Goal: Information Seeking & Learning: Learn about a topic

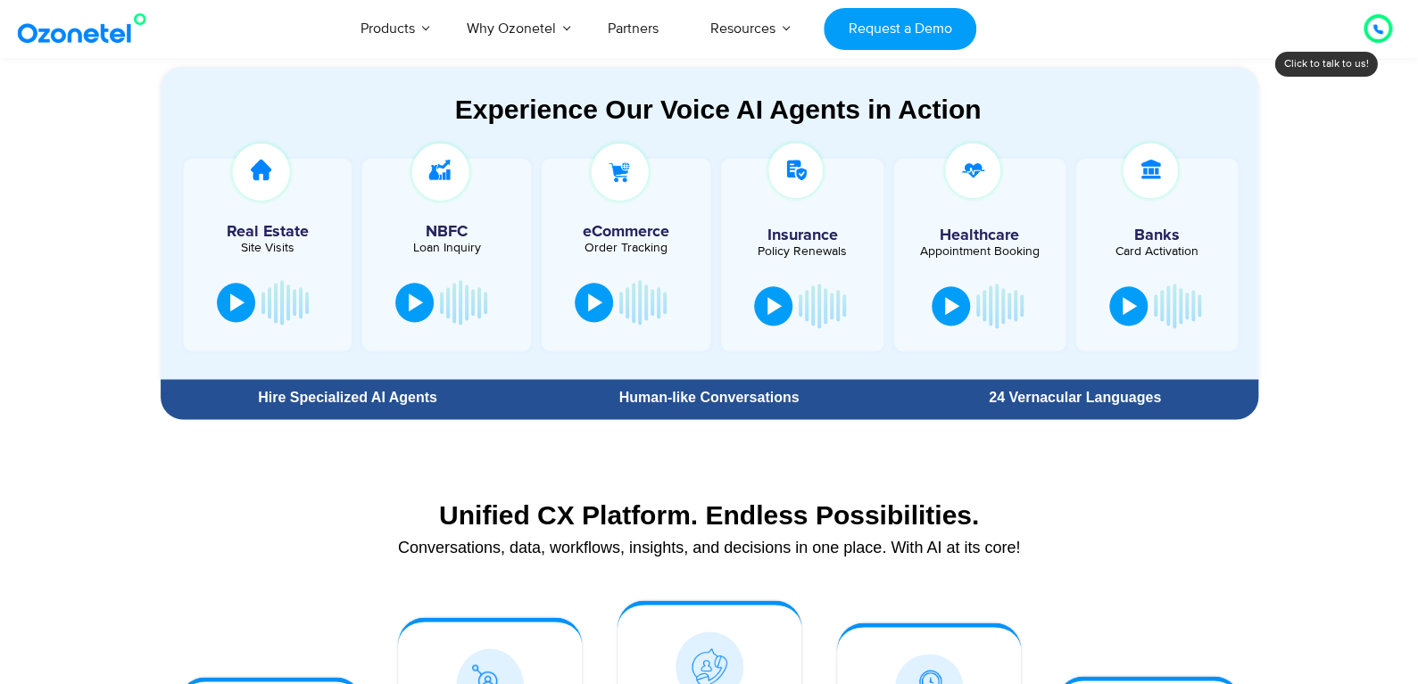
scroll to position [982, 0]
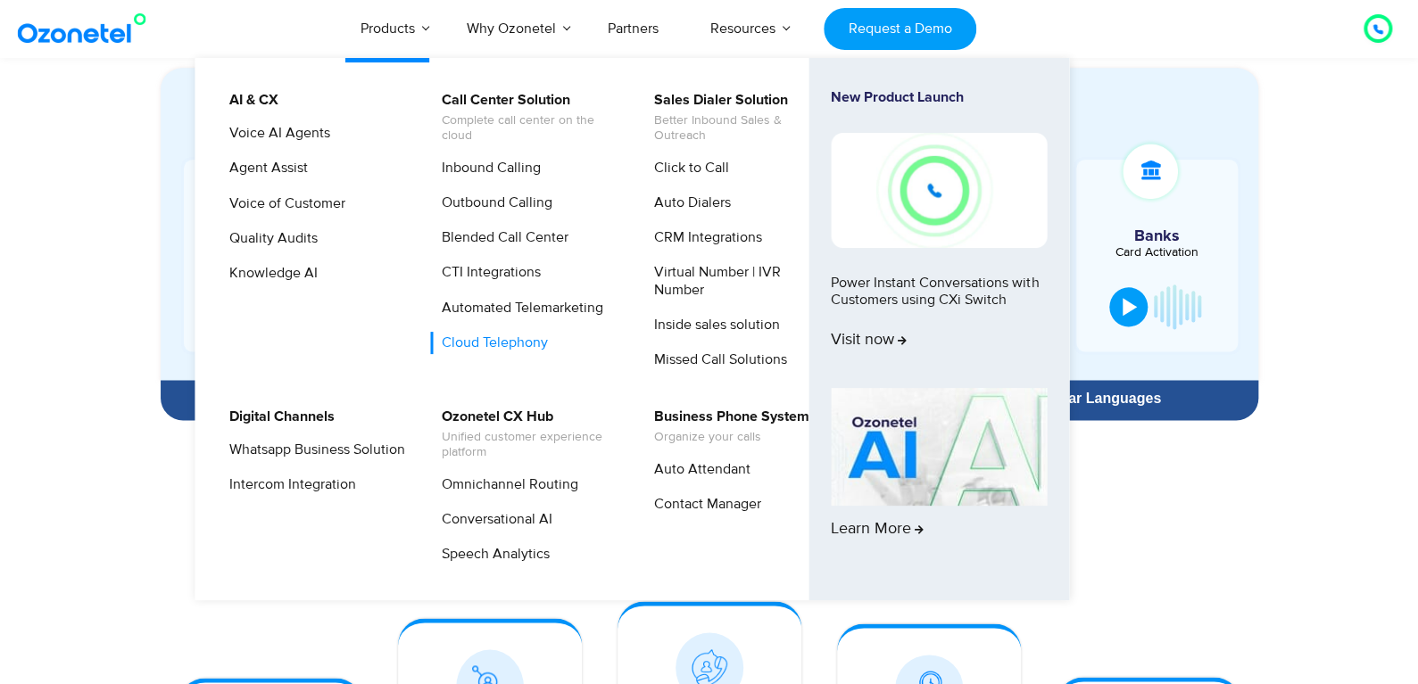
click at [503, 347] on link "Cloud Telephony" at bounding box center [490, 343] width 120 height 22
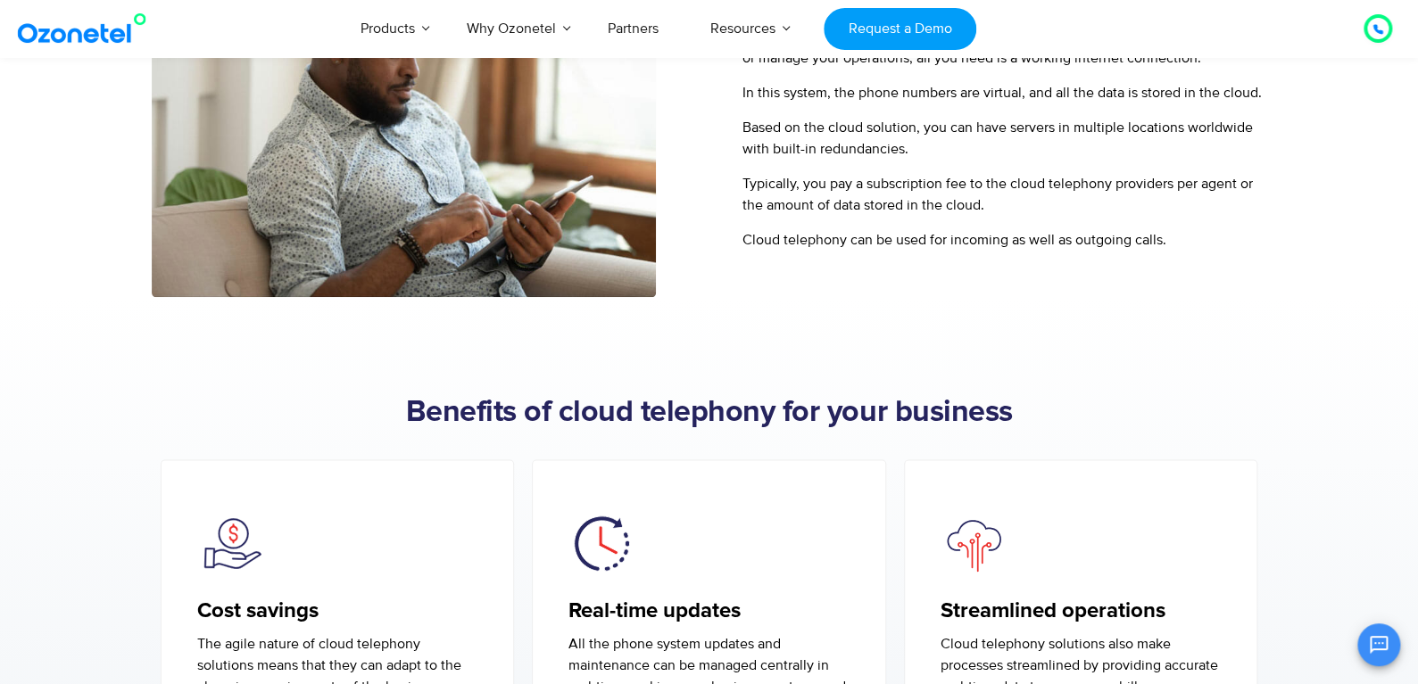
scroll to position [713, 0]
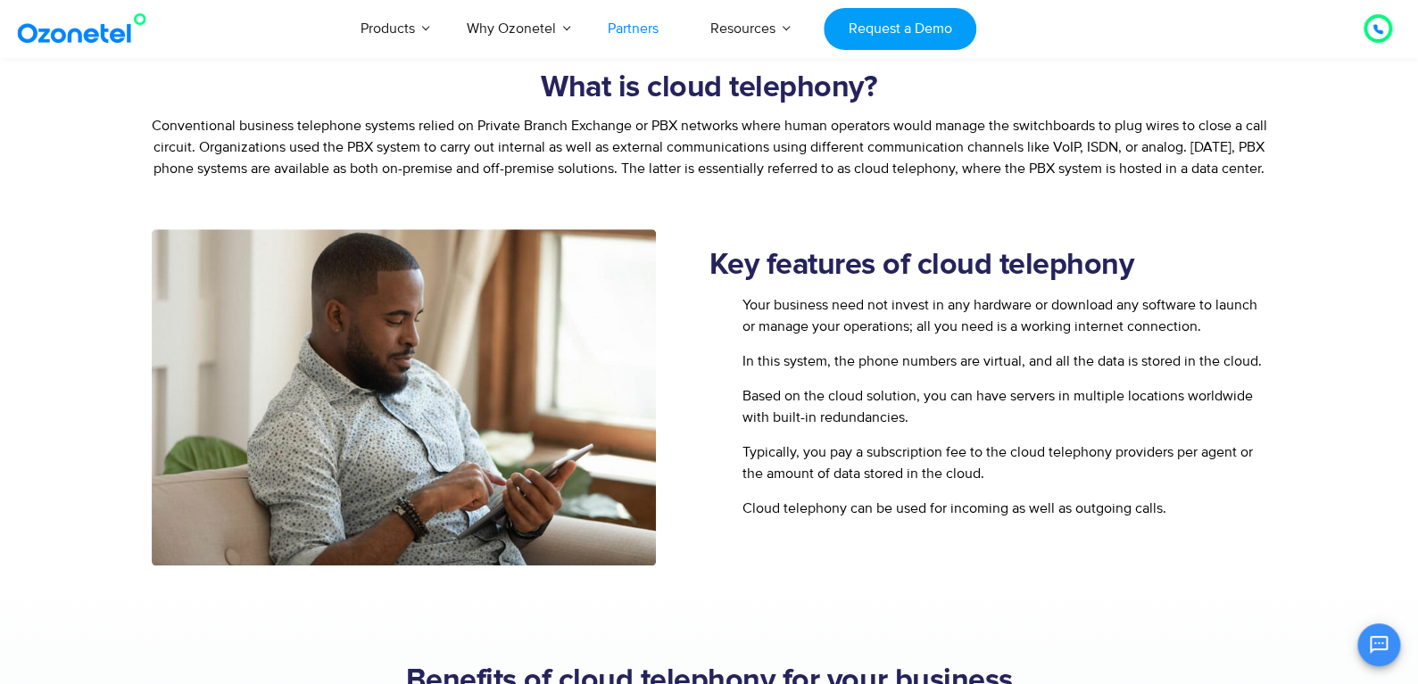
click at [626, 23] on link "Partners" at bounding box center [633, 28] width 103 height 59
click at [644, 26] on link "Partners" at bounding box center [633, 28] width 103 height 59
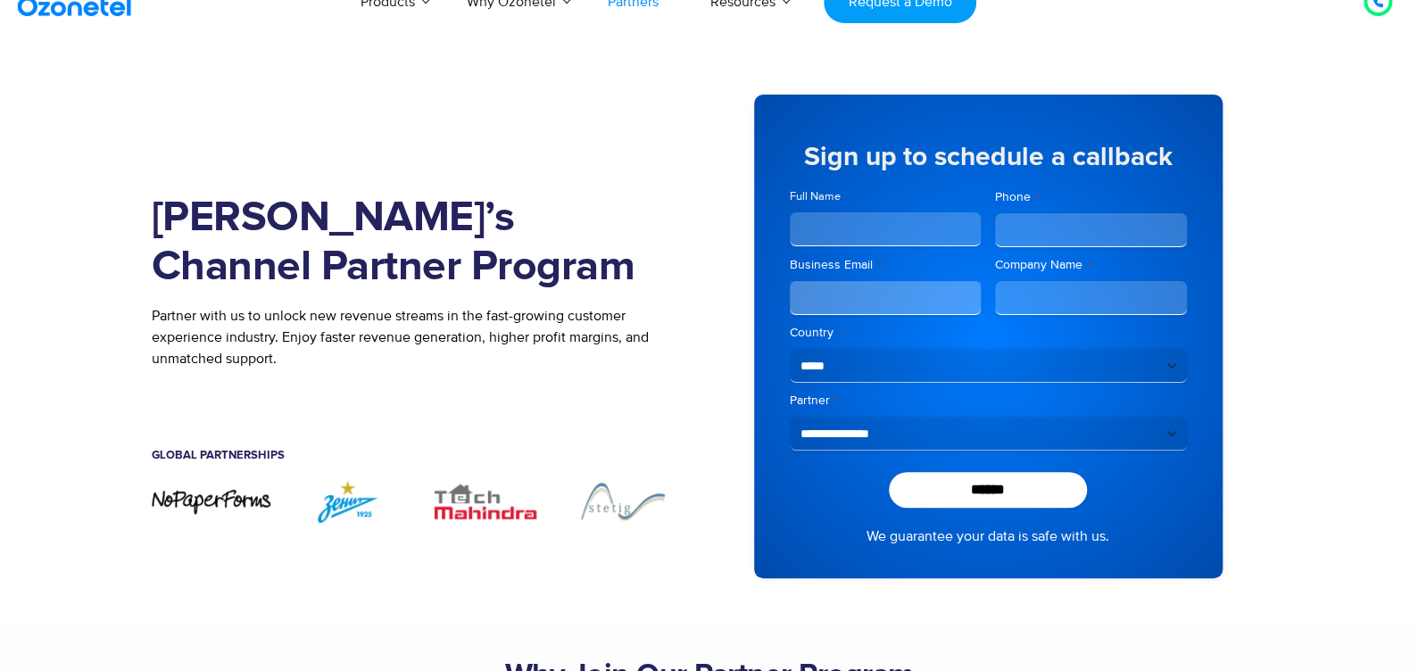
scroll to position [89, 0]
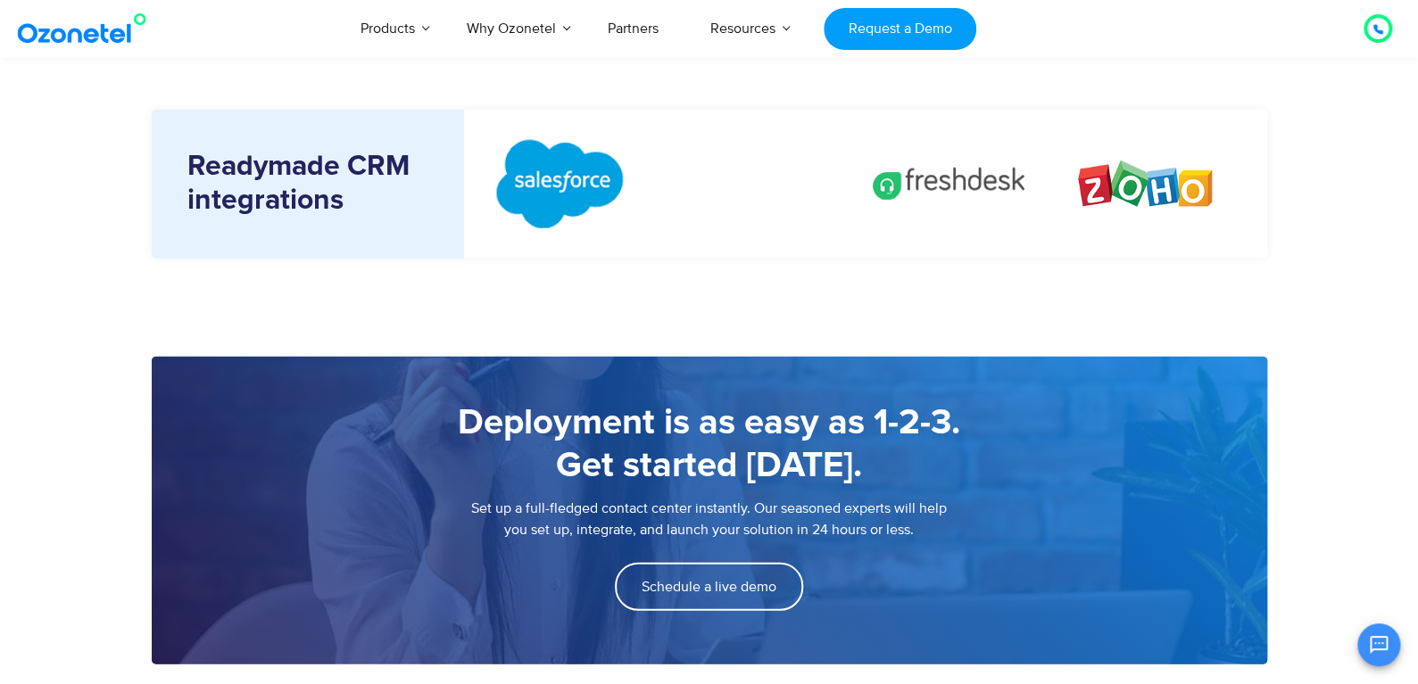
scroll to position [2051, 0]
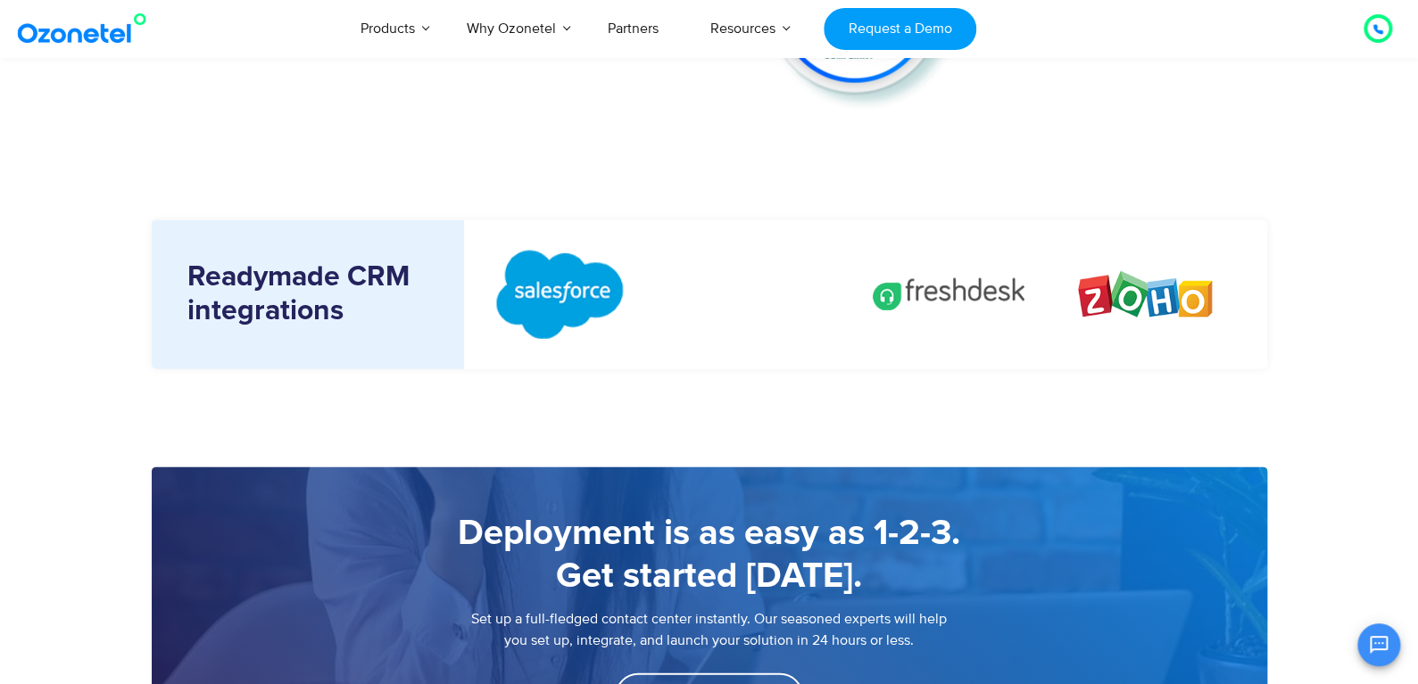
click at [366, 316] on h5 "Readymade CRM integrations" at bounding box center [312, 295] width 250 height 69
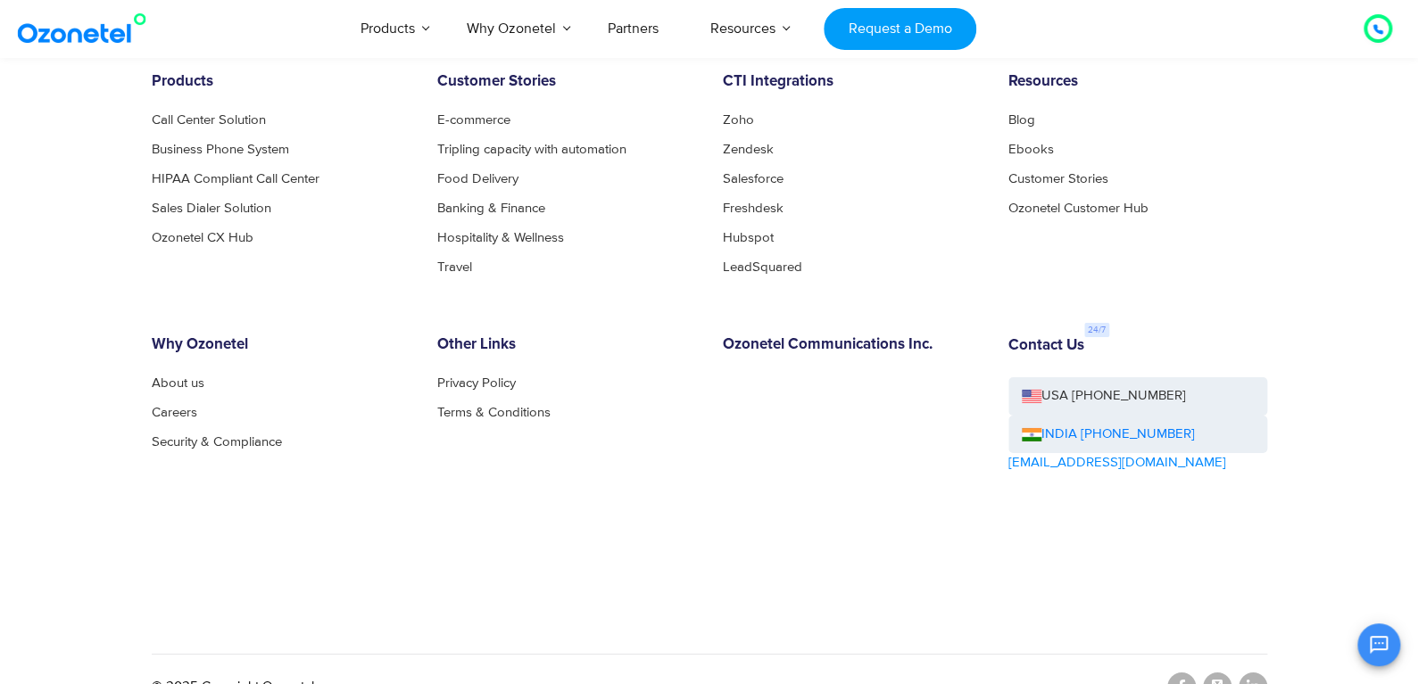
scroll to position [2895, 0]
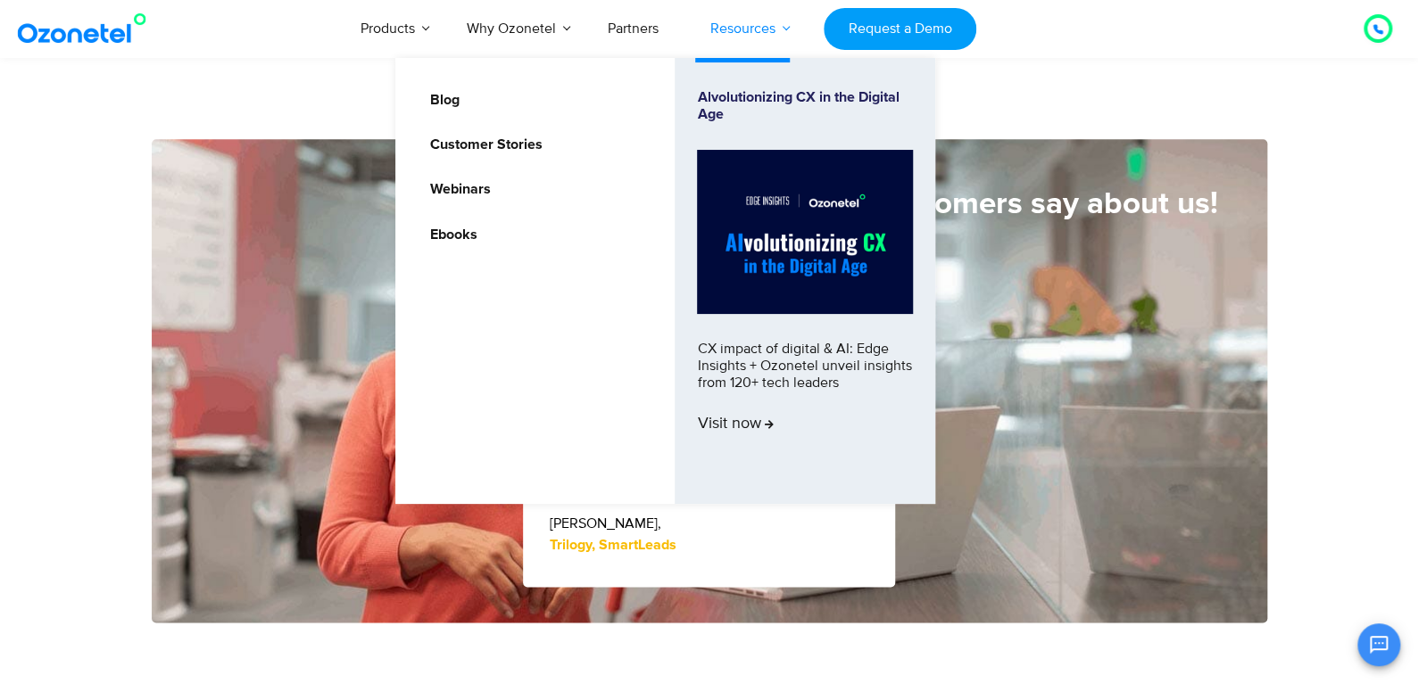
click at [738, 20] on link "Resources" at bounding box center [742, 28] width 117 height 59
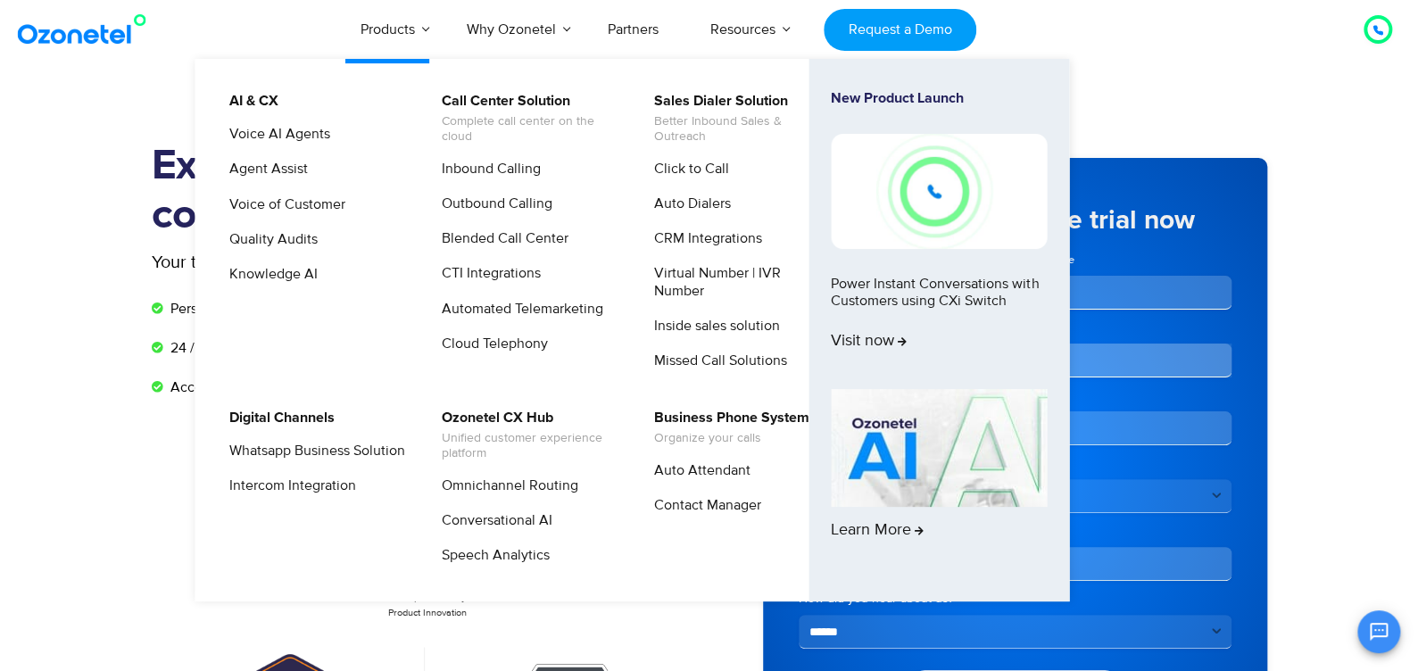
click at [398, 30] on link "Products" at bounding box center [388, 29] width 106 height 59
click at [475, 169] on link "Inbound Calling" at bounding box center [486, 169] width 113 height 22
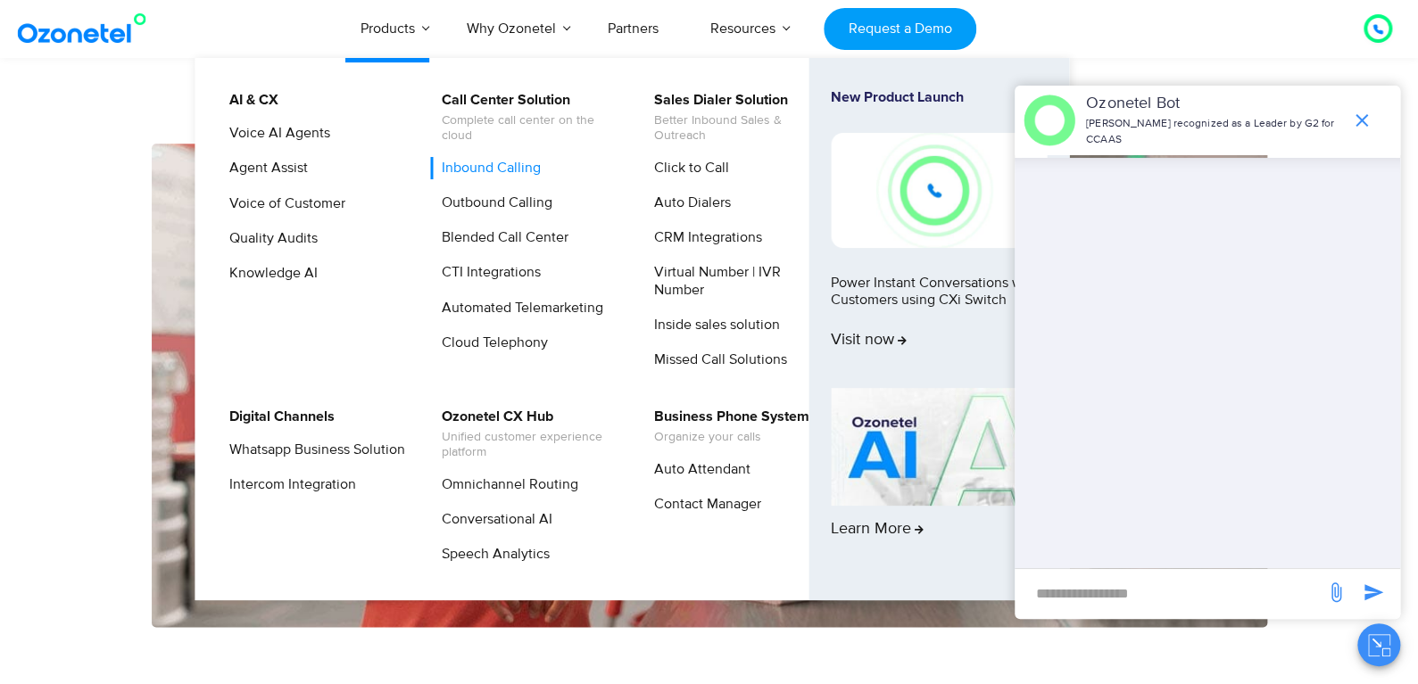
scroll to position [753, 0]
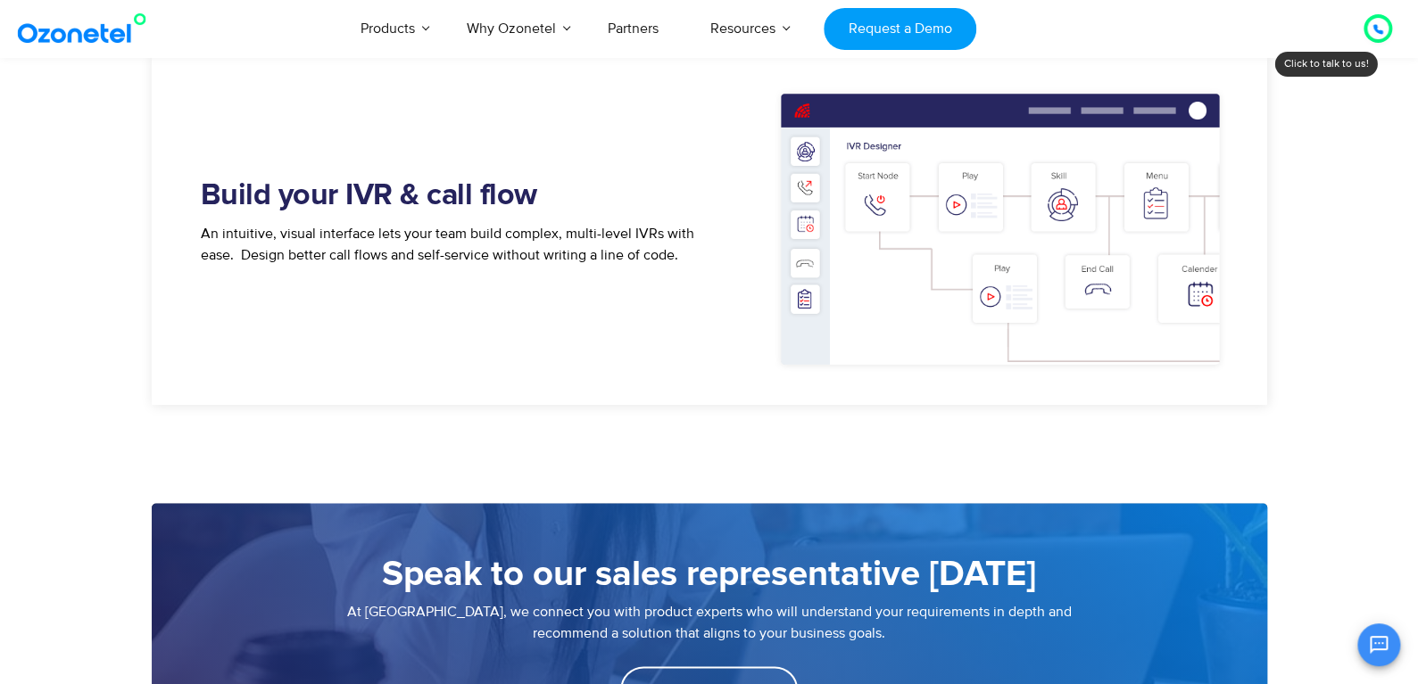
scroll to position [802, 0]
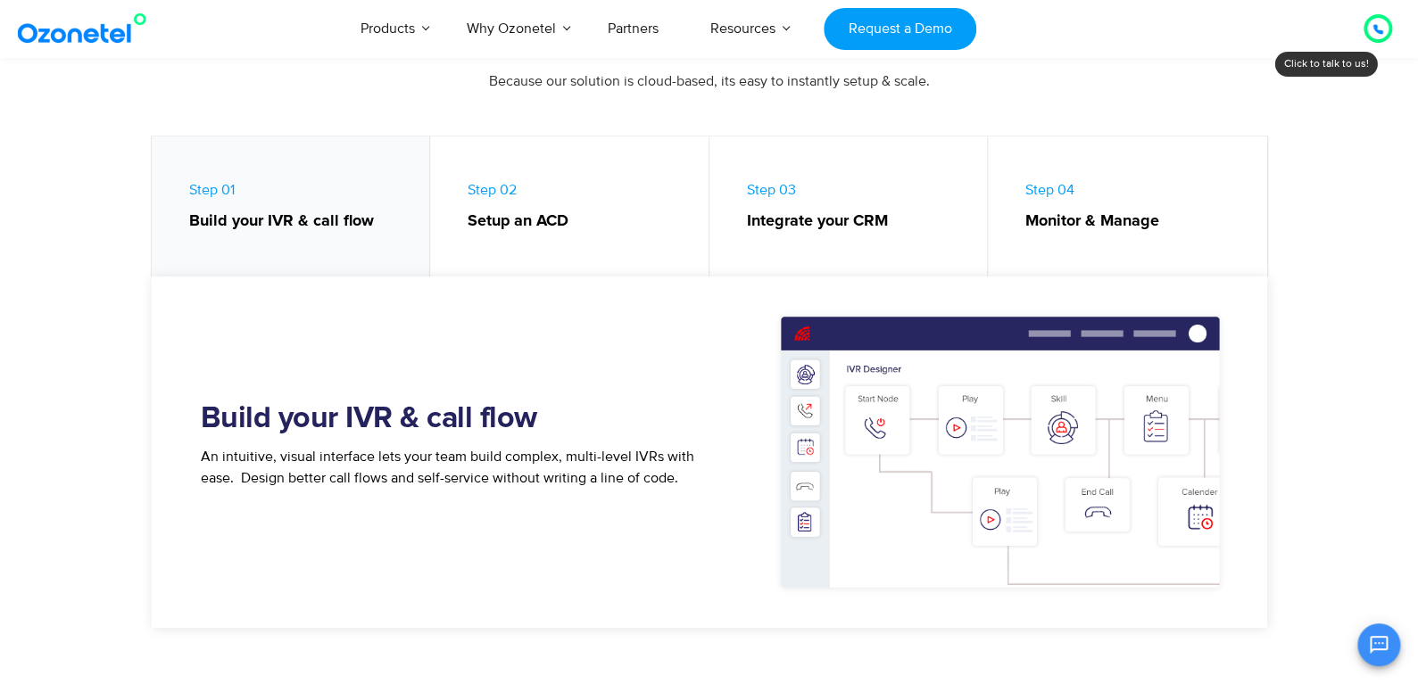
click at [1192, 323] on img at bounding box center [1004, 452] width 482 height 294
click at [1208, 320] on img at bounding box center [1004, 452] width 482 height 294
click at [1119, 216] on strong "Monitor & Manage" at bounding box center [1137, 222] width 224 height 24
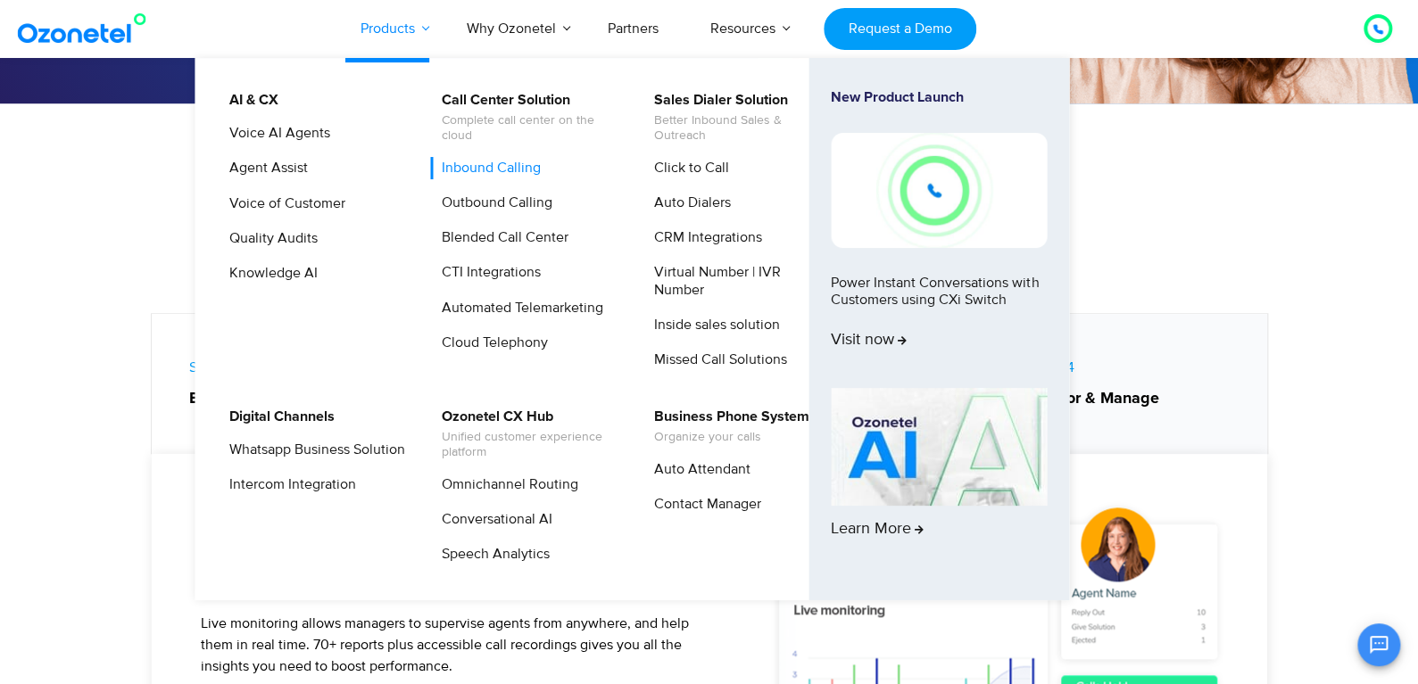
click at [385, 21] on link "Products" at bounding box center [388, 28] width 106 height 59
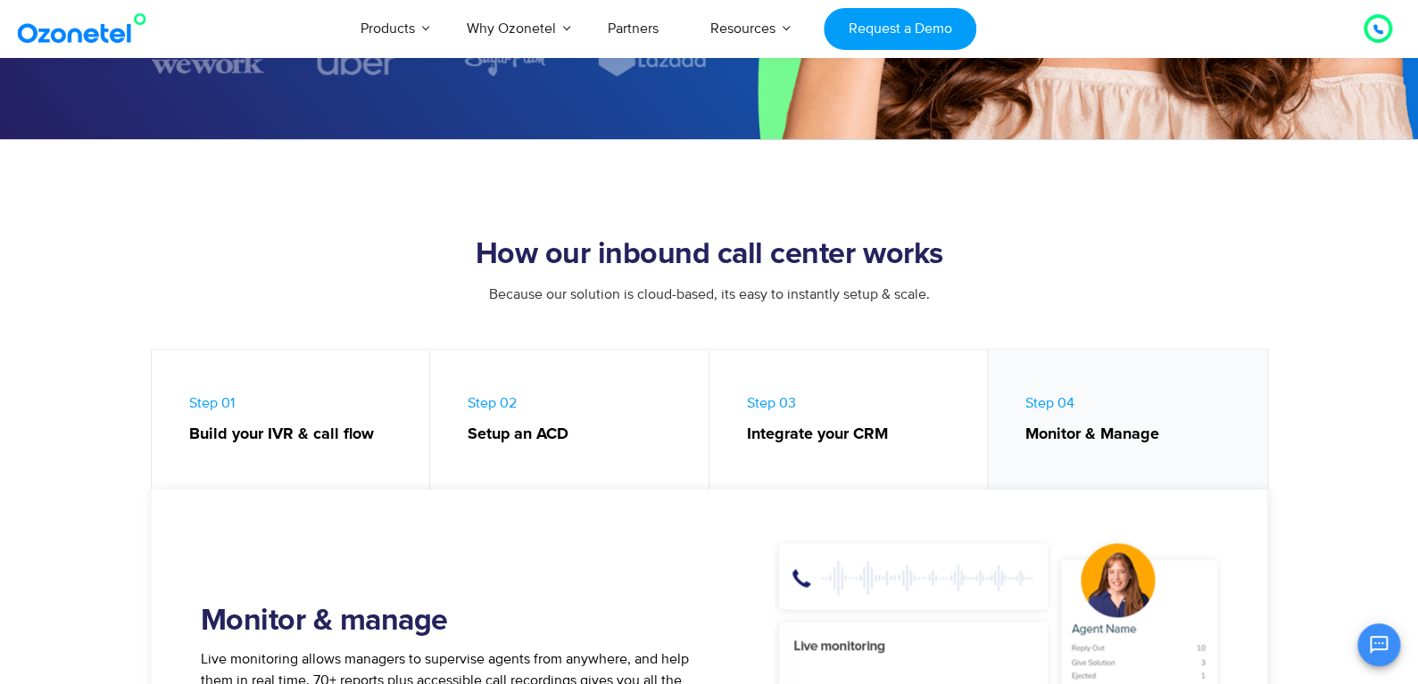
scroll to position [625, 0]
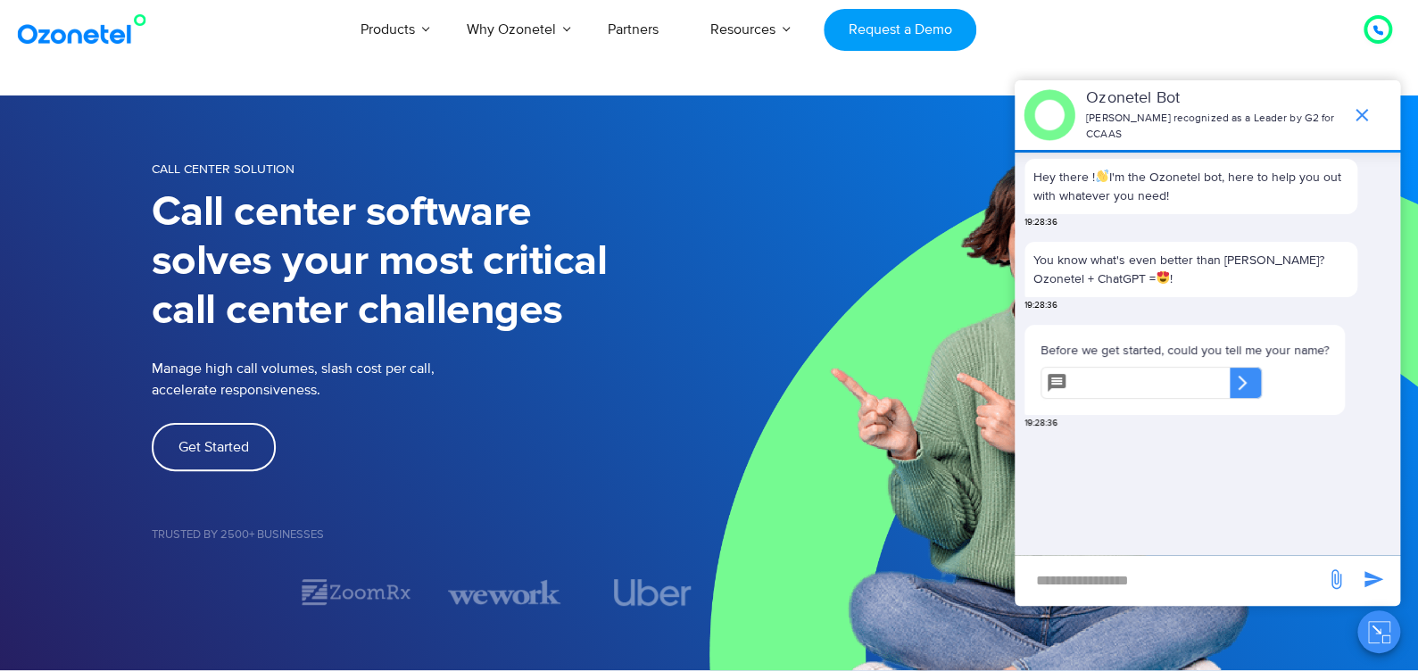
click at [238, 468] on link "Get Started" at bounding box center [214, 447] width 124 height 48
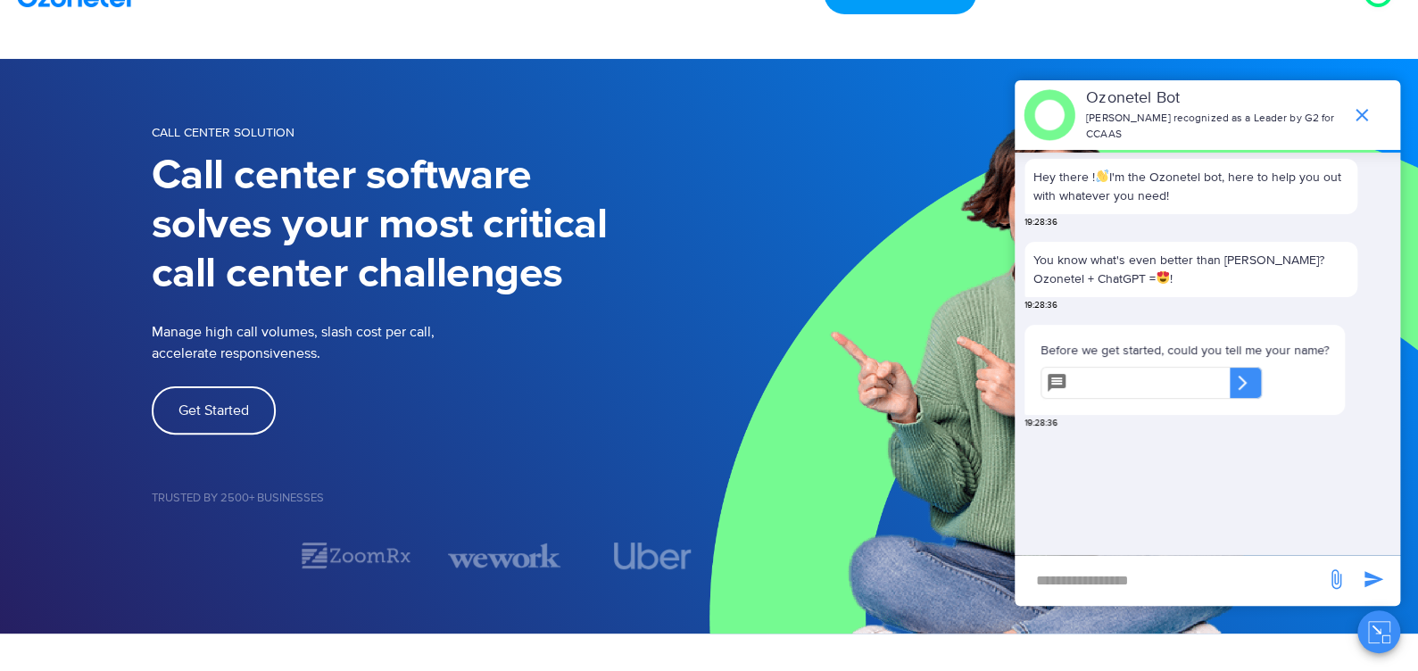
scroll to position [89, 0]
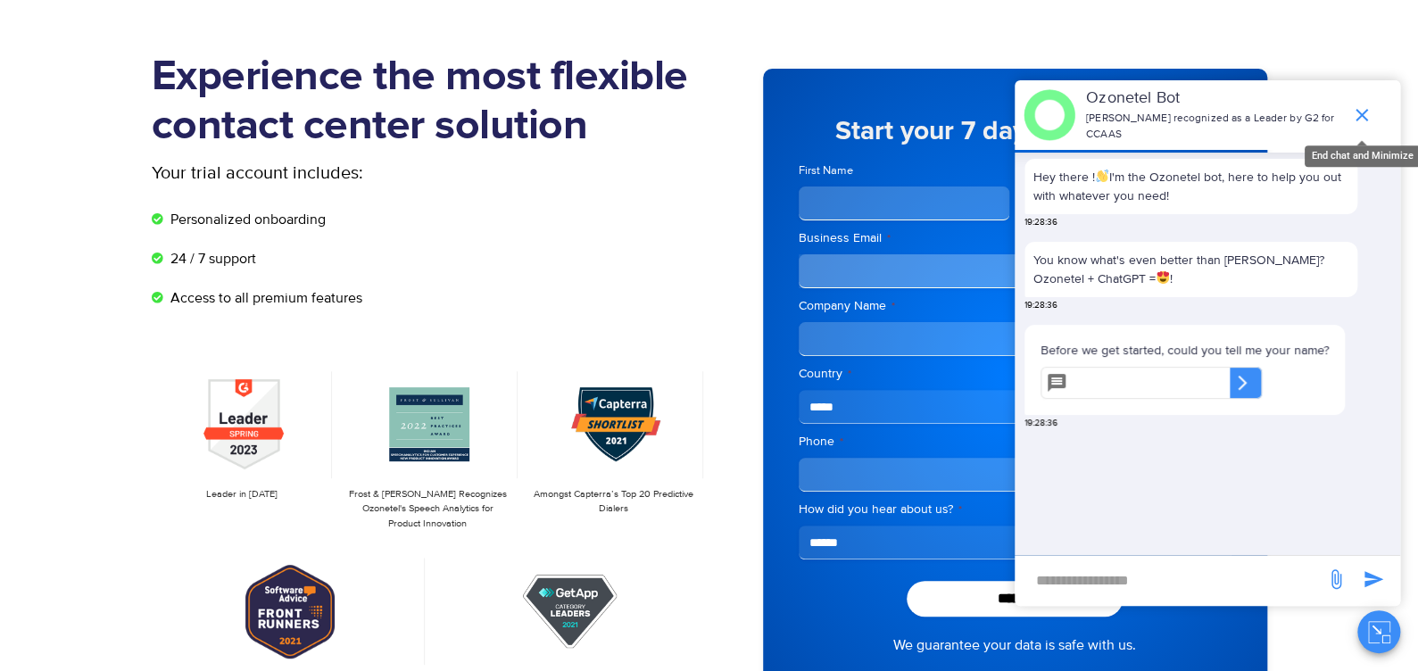
click at [1363, 104] on icon "end chat or minimize" at bounding box center [1361, 114] width 21 height 21
